Goal: Information Seeking & Learning: Learn about a topic

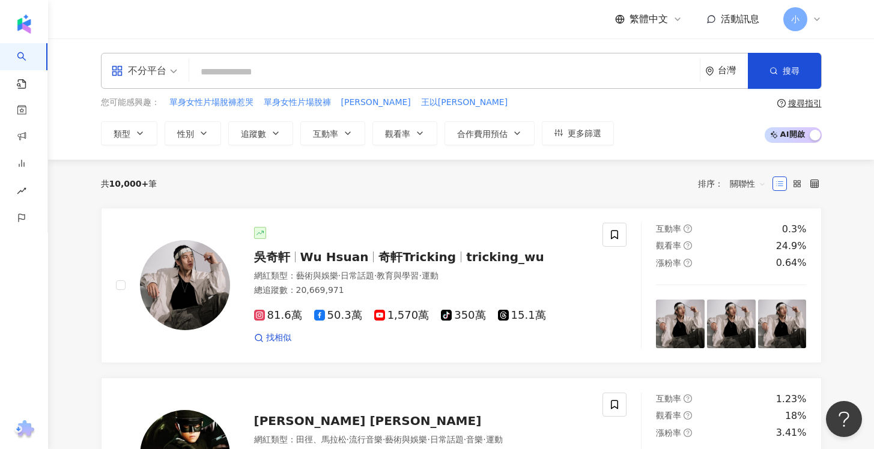
click at [353, 61] on input "search" at bounding box center [444, 72] width 501 height 23
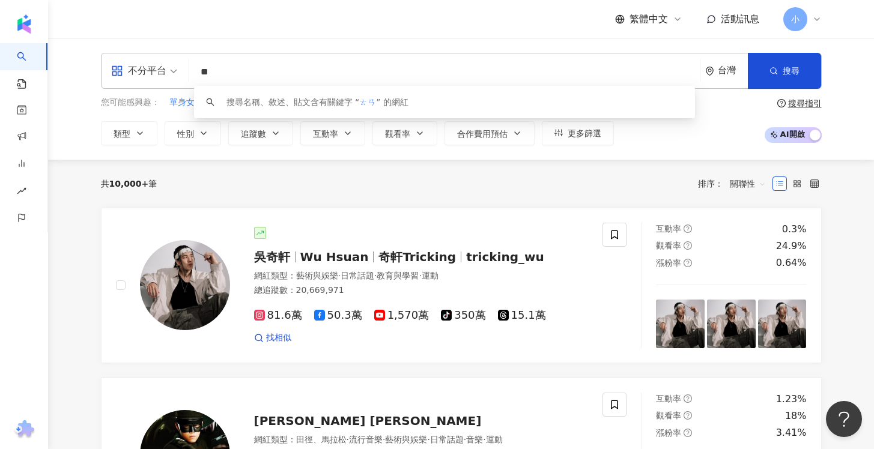
type input "*"
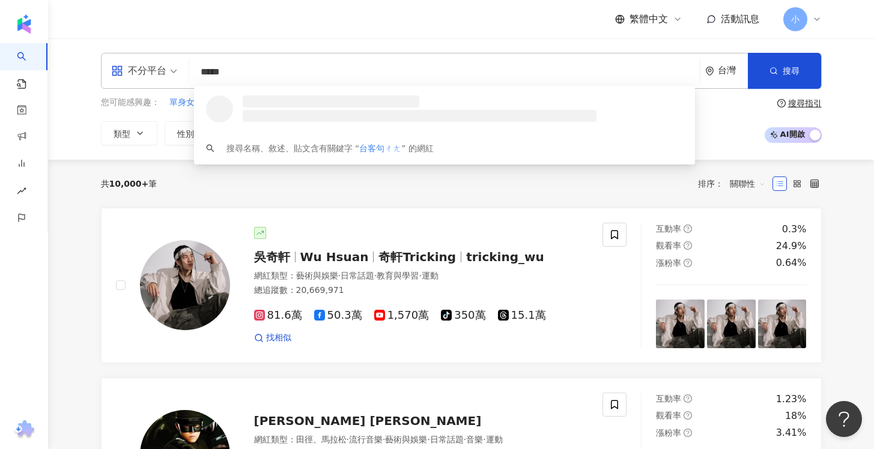
type input "****"
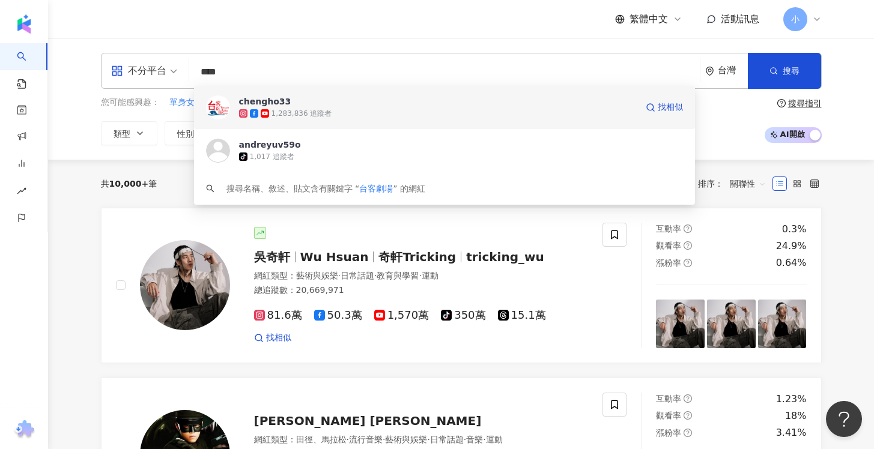
click at [377, 109] on div "1,283,836 追蹤者" at bounding box center [438, 114] width 398 height 12
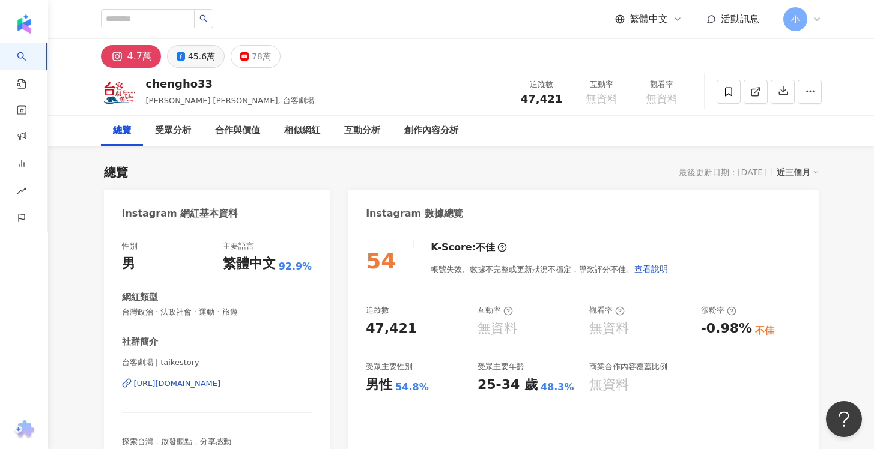
click at [188, 57] on div "45.6萬" at bounding box center [201, 56] width 27 height 17
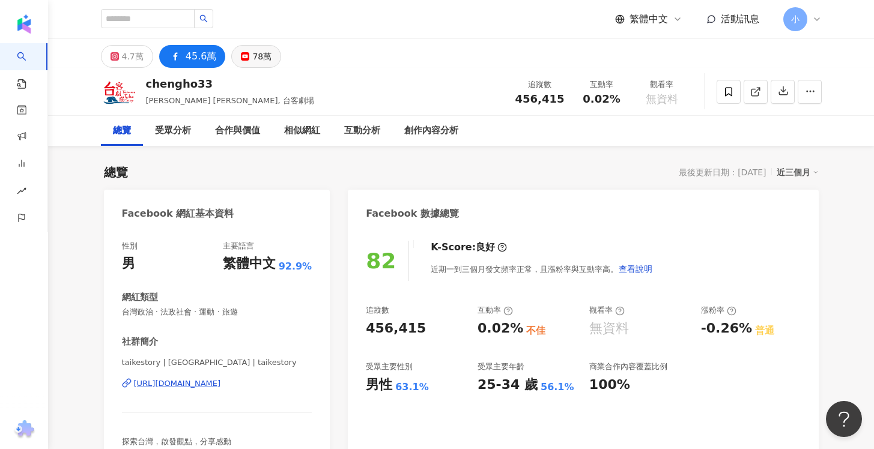
click at [252, 56] on div "78萬" at bounding box center [261, 56] width 19 height 17
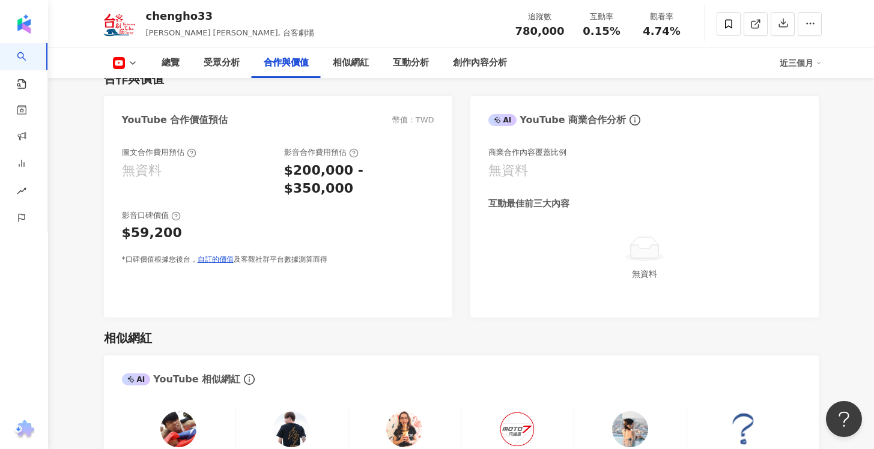
scroll to position [1463, 0]
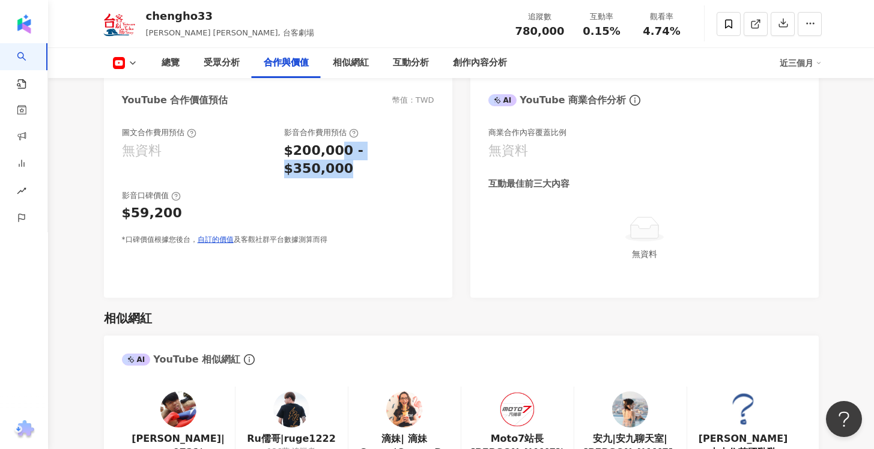
drag, startPoint x: 330, startPoint y: 137, endPoint x: 411, endPoint y: 136, distance: 81.1
click at [412, 142] on div "$200,000 - $350,000" at bounding box center [359, 160] width 150 height 37
click at [411, 142] on div "$200,000 - $350,000" at bounding box center [359, 160] width 150 height 37
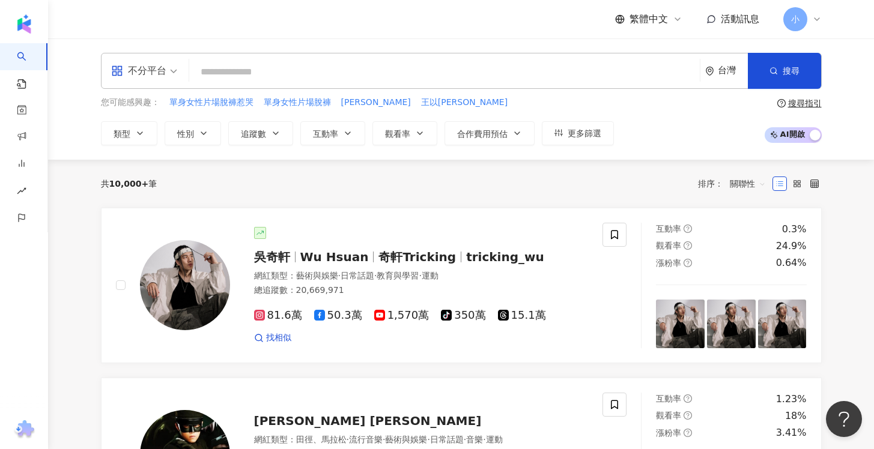
click at [341, 67] on input "search" at bounding box center [444, 72] width 501 height 23
click at [259, 72] on input "search" at bounding box center [444, 72] width 501 height 23
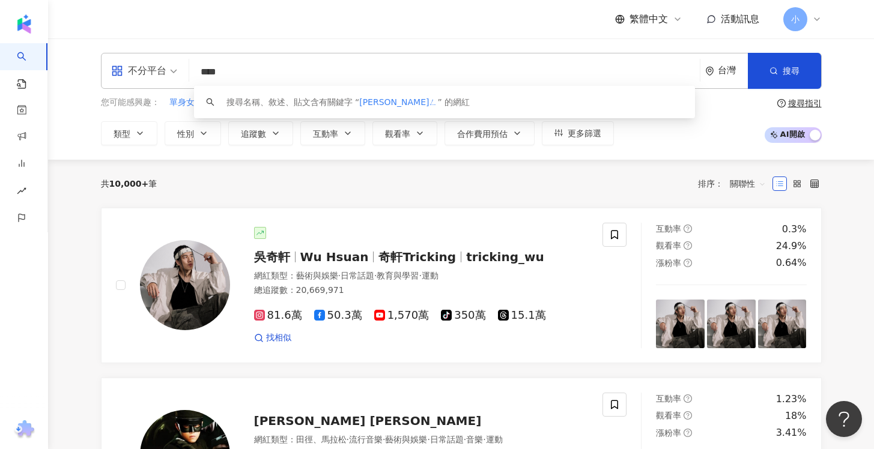
type input "***"
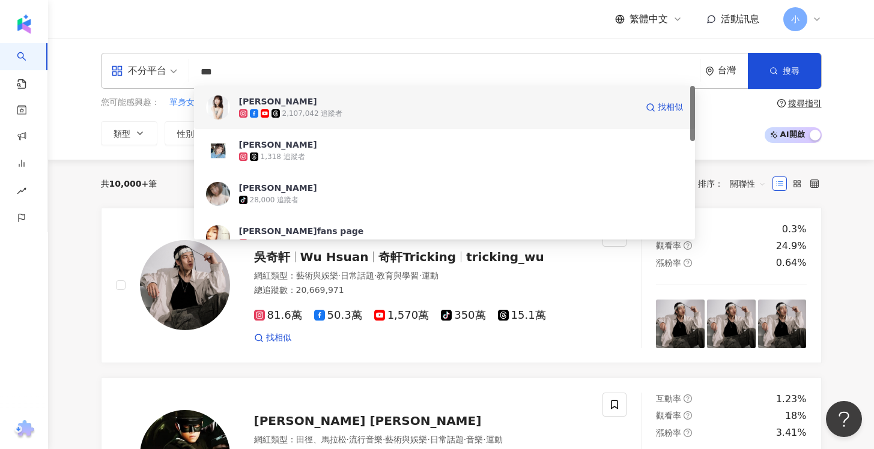
click at [342, 109] on div "2,107,042 追蹤者" at bounding box center [438, 114] width 398 height 12
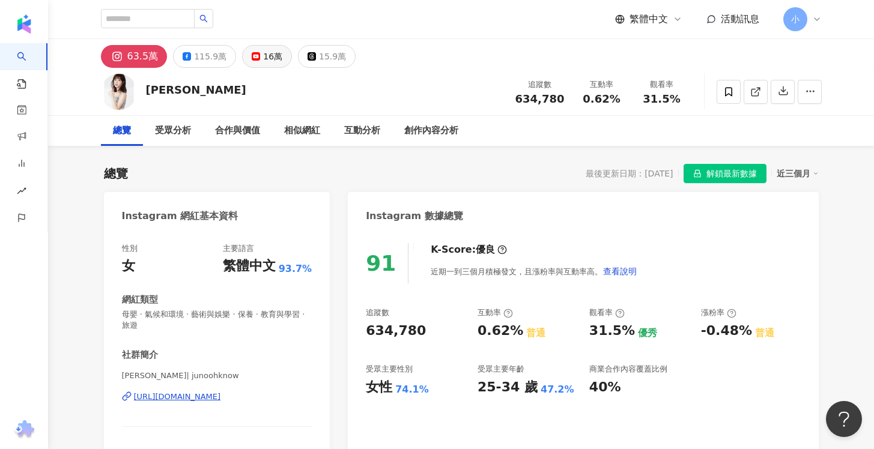
click at [268, 47] on button "16萬" at bounding box center [267, 56] width 50 height 23
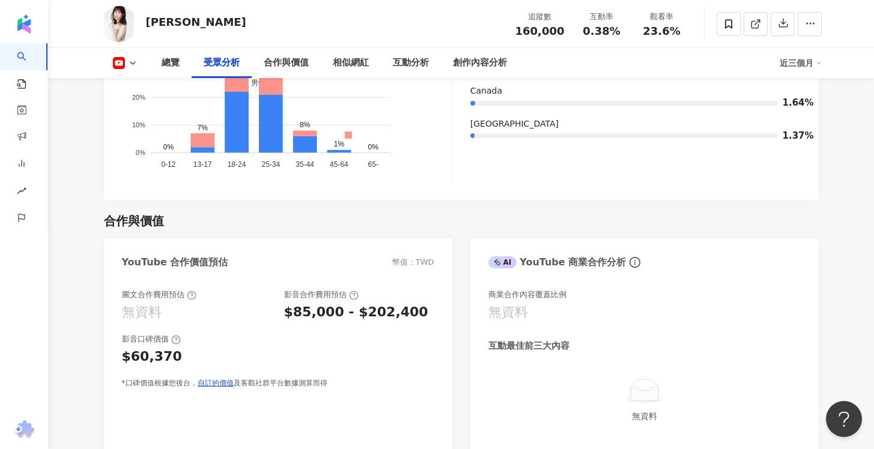
scroll to position [1314, 0]
